Goal: Information Seeking & Learning: Learn about a topic

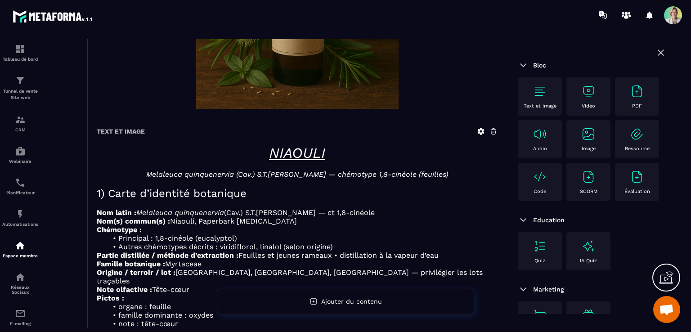
scroll to position [225, 0]
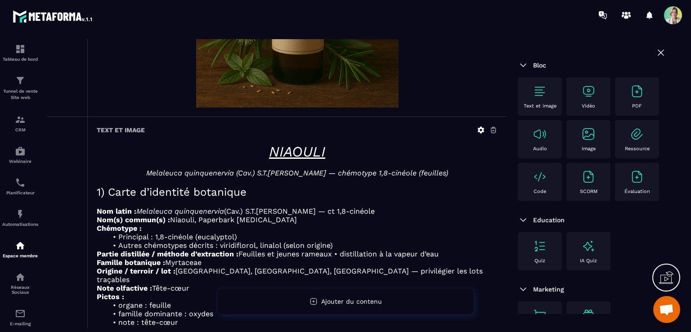
click at [523, 64] on img at bounding box center [523, 65] width 11 height 11
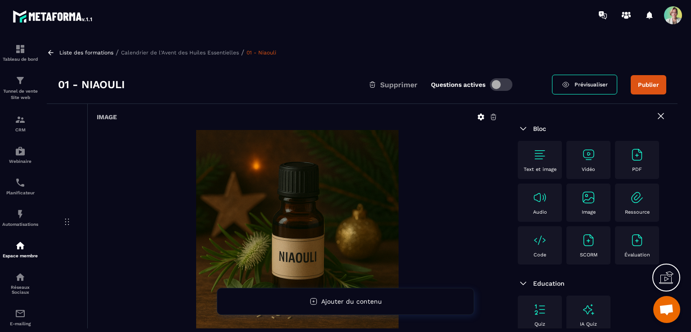
scroll to position [180, 0]
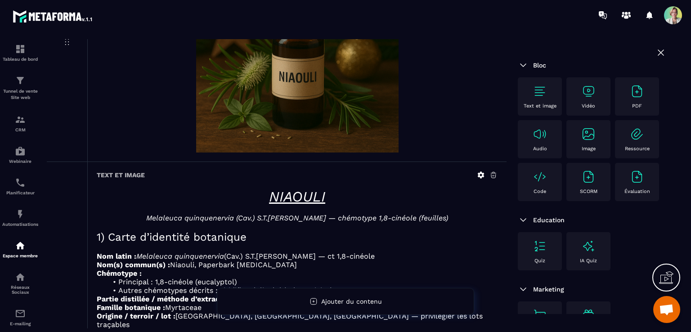
click at [483, 199] on h1 "NIAOULI" at bounding box center [297, 196] width 401 height 17
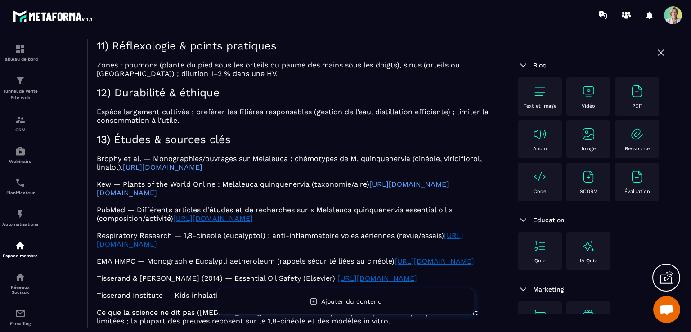
scroll to position [1434, 0]
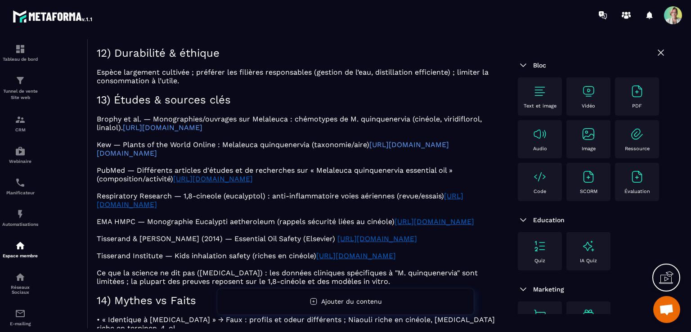
click at [655, 51] on icon at bounding box center [660, 52] width 11 height 11
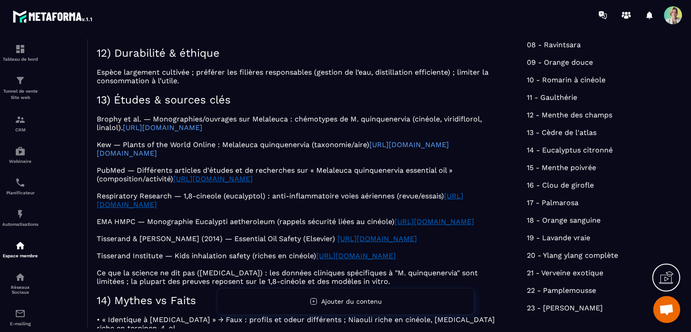
scroll to position [204, 0]
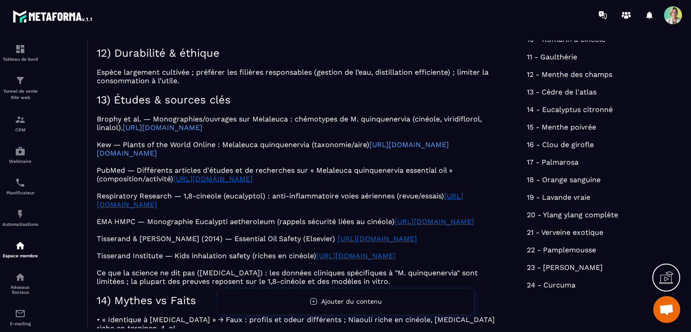
click at [20, 249] on img at bounding box center [20, 245] width 11 height 11
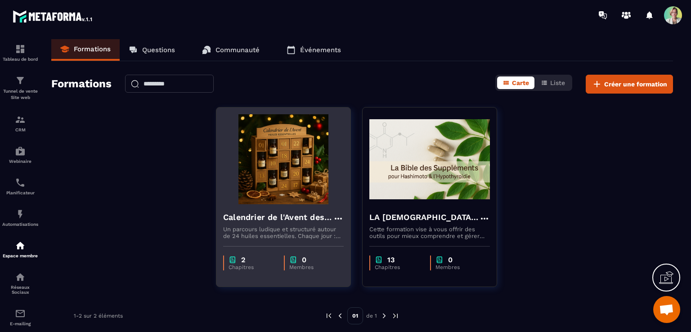
click at [283, 189] on img at bounding box center [283, 159] width 121 height 90
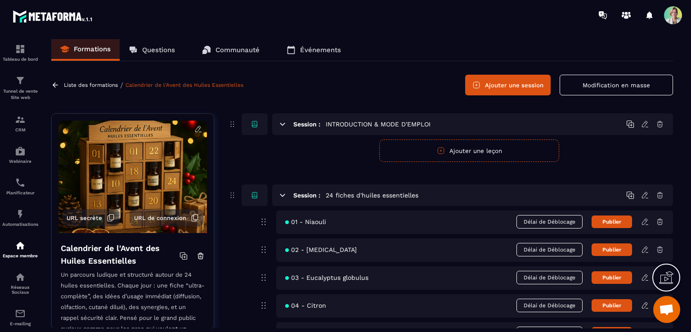
click at [645, 220] on icon at bounding box center [645, 220] width 2 height 1
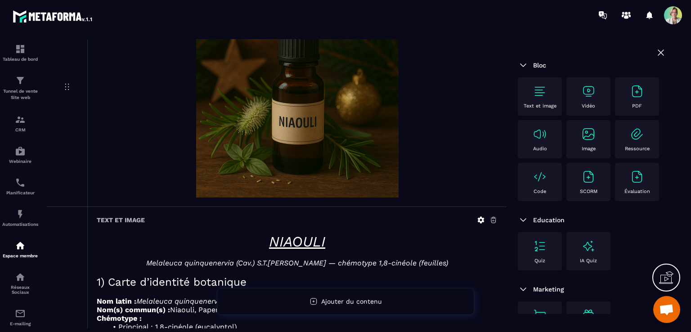
scroll to position [180, 0]
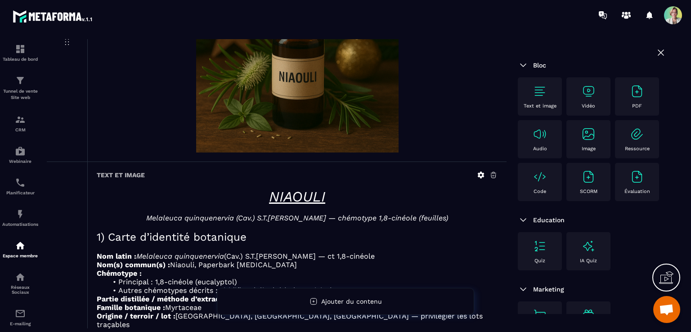
click at [538, 102] on div "Text et image" at bounding box center [539, 96] width 35 height 25
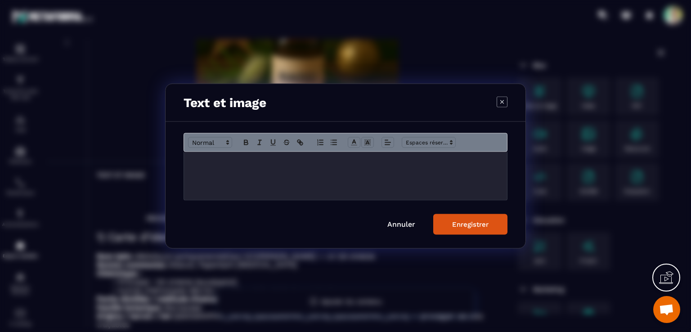
click at [501, 103] on icon "Modal window" at bounding box center [501, 101] width 11 height 11
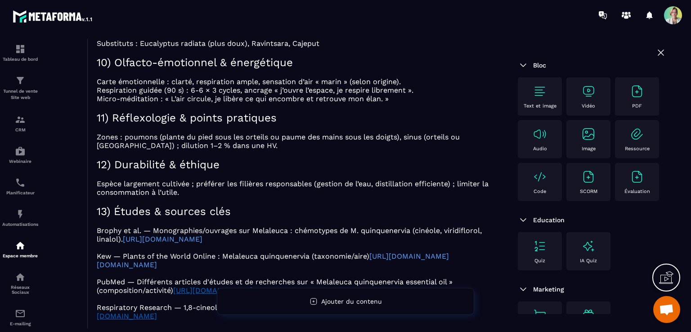
scroll to position [1349, 0]
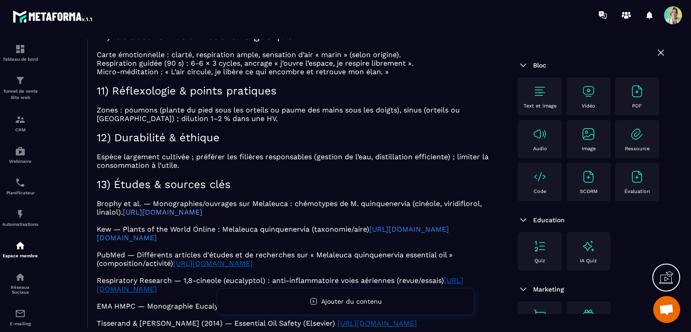
click at [421, 225] on link "[URL][DOMAIN_NAME][DOMAIN_NAME]" at bounding box center [273, 233] width 352 height 17
click at [655, 52] on icon at bounding box center [660, 52] width 11 height 11
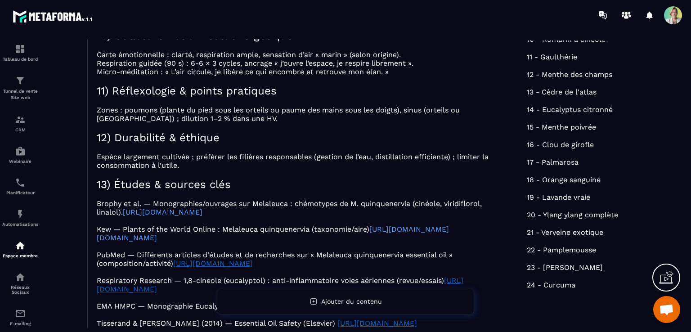
scroll to position [0, 0]
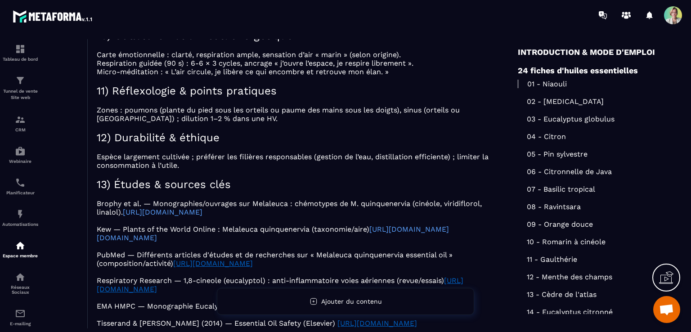
click at [460, 144] on p at bounding box center [297, 148] width 401 height 9
click at [281, 327] on p at bounding box center [297, 331] width 401 height 9
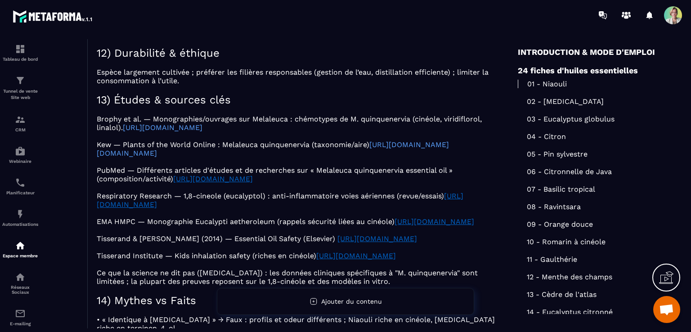
click at [677, 22] on span at bounding box center [673, 15] width 18 height 18
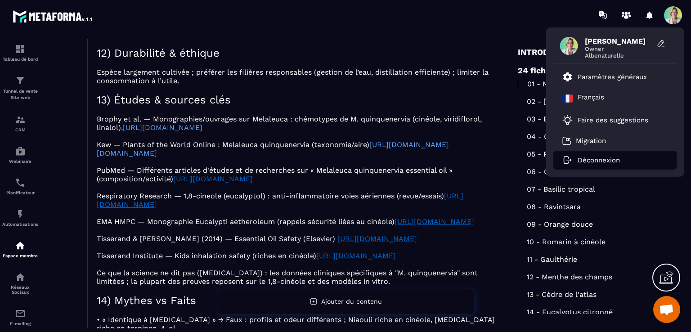
click at [588, 160] on p "Déconnexion" at bounding box center [598, 160] width 42 height 8
